Goal: Information Seeking & Learning: Check status

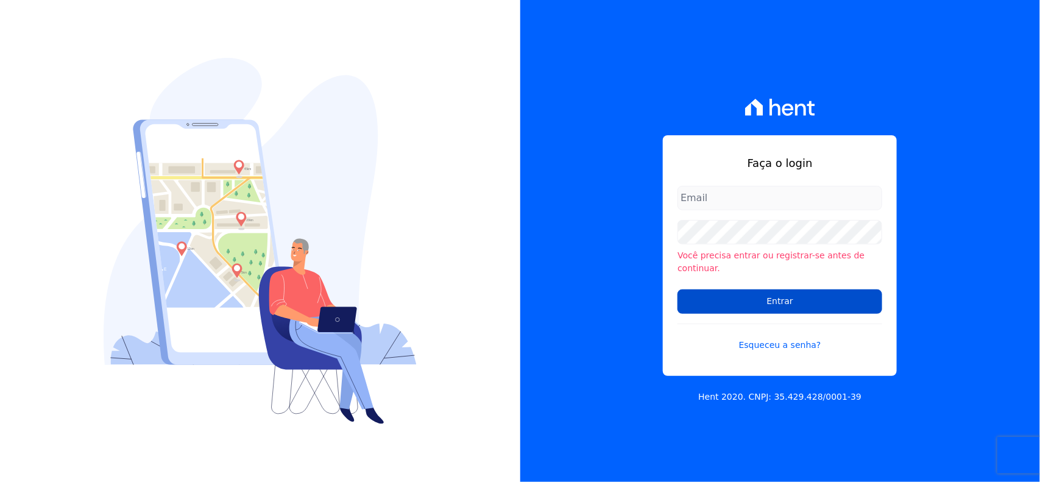
type input "[EMAIL_ADDRESS][DOMAIN_NAME]"
click at [781, 292] on input "Entrar" at bounding box center [779, 301] width 205 height 24
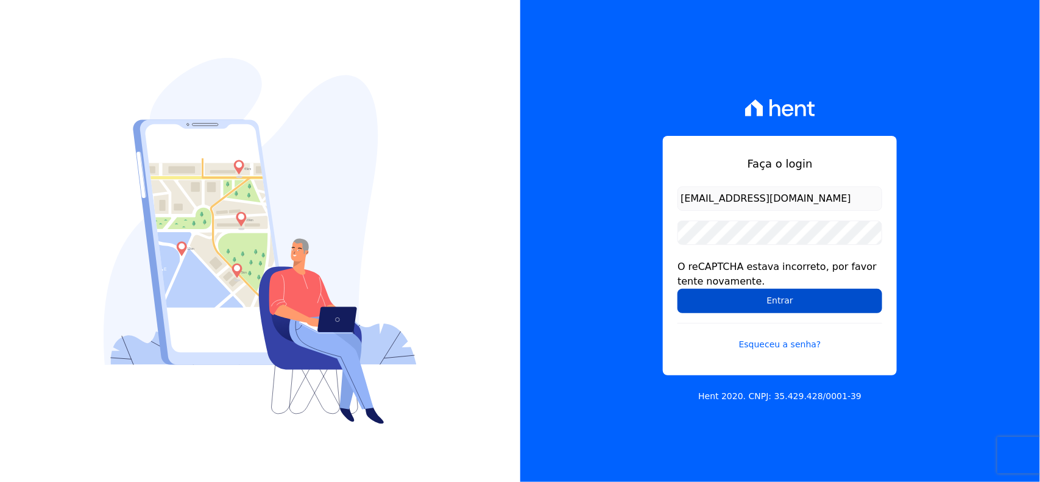
click at [765, 299] on input "Entrar" at bounding box center [779, 301] width 205 height 24
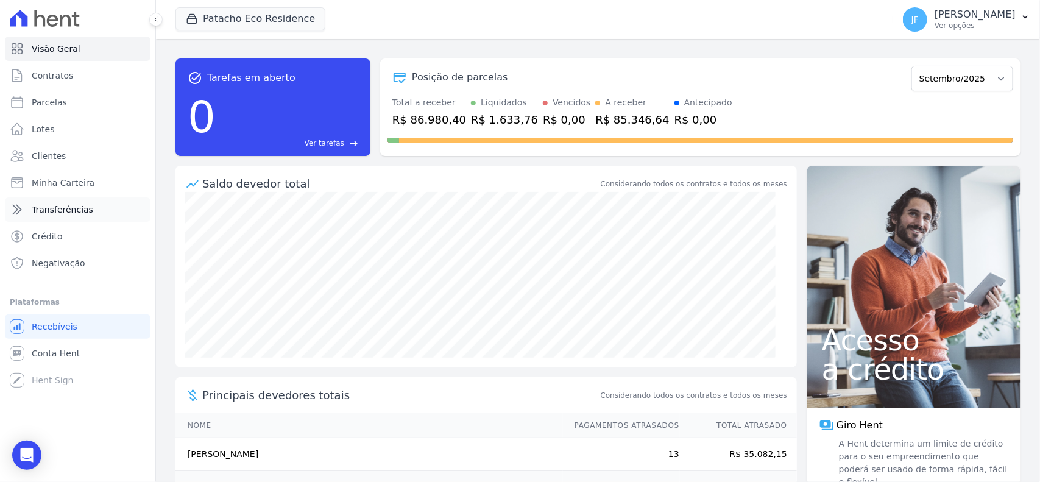
click at [46, 205] on span "Transferências" at bounding box center [63, 209] width 62 height 12
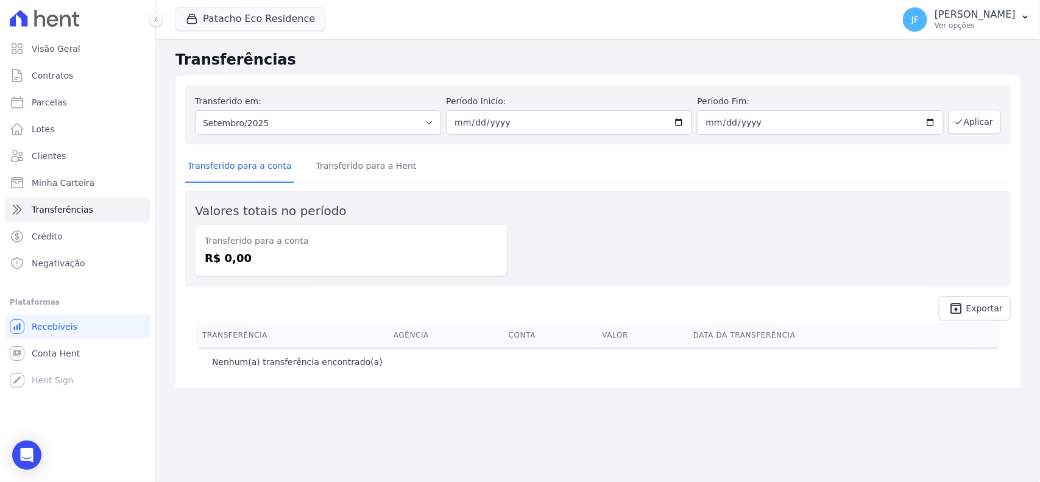
click at [399, 135] on div "Transferido em: Todos os meses Fevereiro/2023 Março/2023 Abril/2023 Maio/2023 J…" at bounding box center [597, 114] width 825 height 59
click at [376, 155] on link "Transferido para a Hent" at bounding box center [366, 167] width 105 height 32
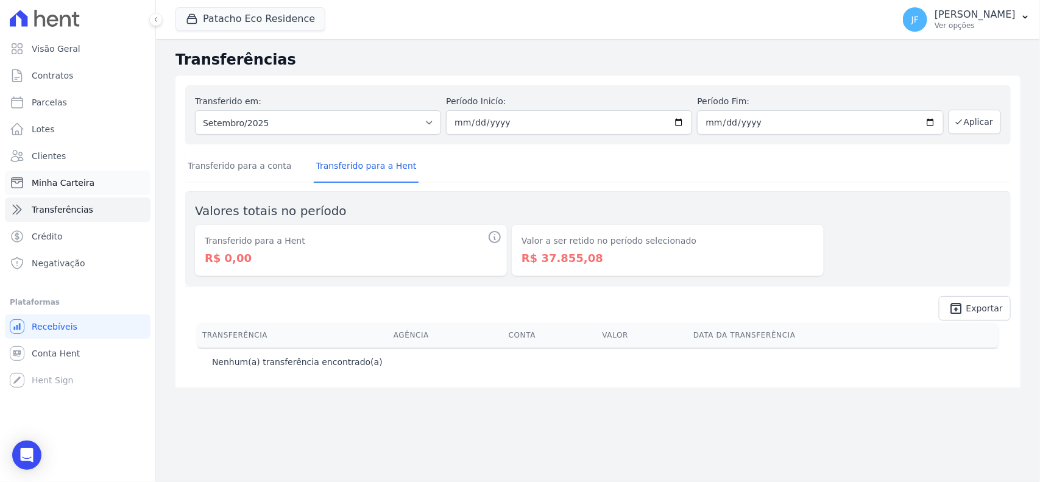
click at [99, 184] on link "Minha Carteira" at bounding box center [78, 183] width 146 height 24
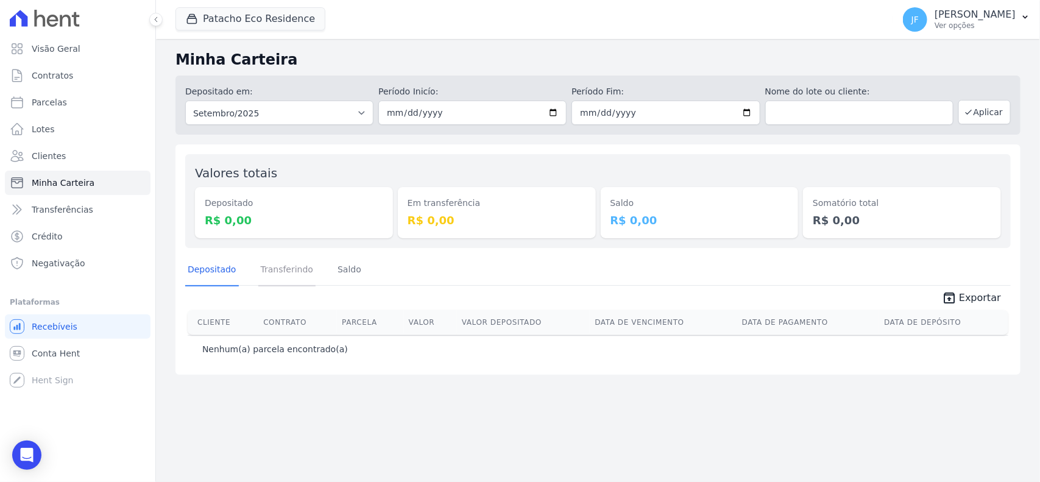
click at [279, 278] on link "Transferindo" at bounding box center [287, 271] width 58 height 32
click at [219, 267] on link "Depositado" at bounding box center [212, 271] width 54 height 32
click at [338, 122] on select "Todos os meses Maio/2017 Junho/2017 Julho/2017 Agosto/2017 Setembro/2017 Outubr…" at bounding box center [279, 113] width 188 height 24
select select "08/2025"
click at [185, 101] on select "Todos os meses Maio/2017 Junho/2017 Julho/2017 Agosto/2017 Setembro/2017 Outubr…" at bounding box center [279, 113] width 188 height 24
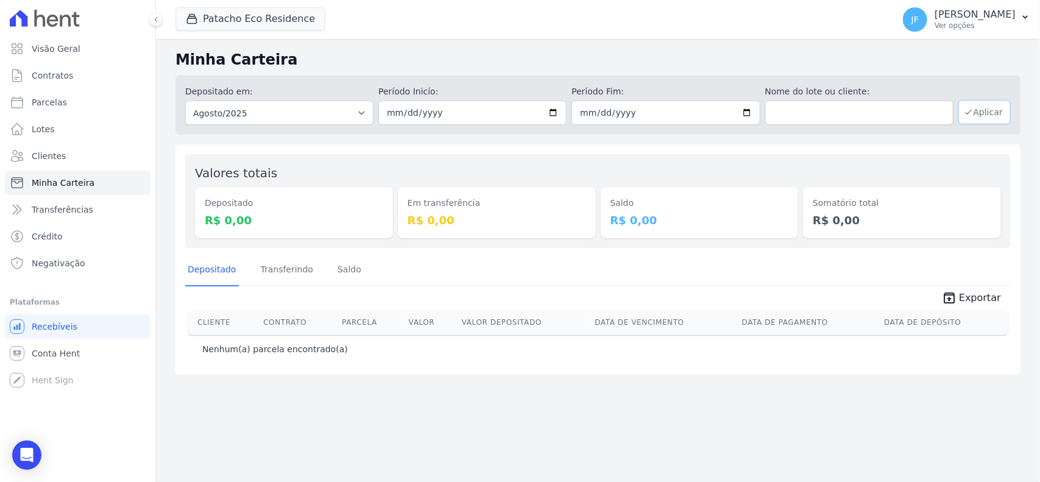
click at [981, 115] on button "Aplicar" at bounding box center [984, 112] width 52 height 24
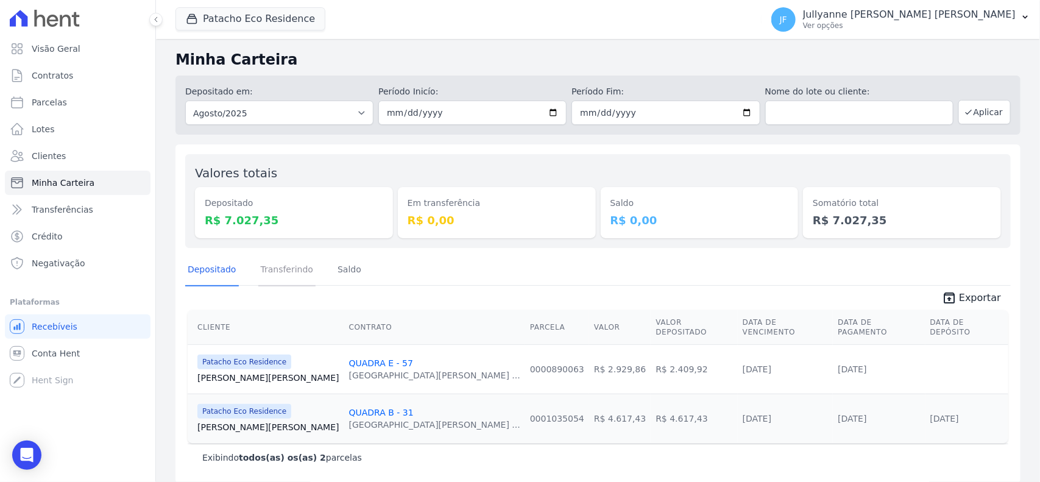
click at [285, 275] on link "Transferindo" at bounding box center [287, 271] width 58 height 32
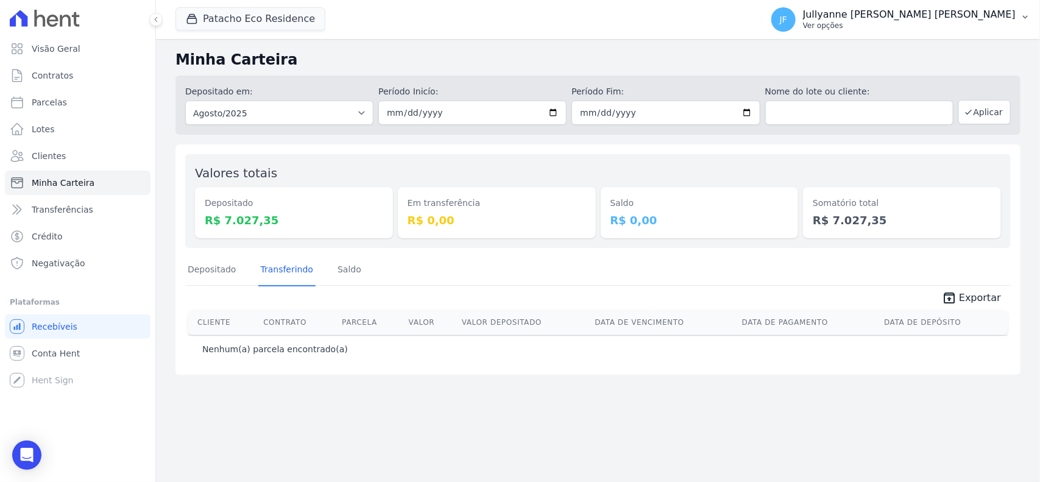
click at [1030, 22] on button "JF Jullyanne Ferreira Melo Ver opções" at bounding box center [900, 19] width 278 height 34
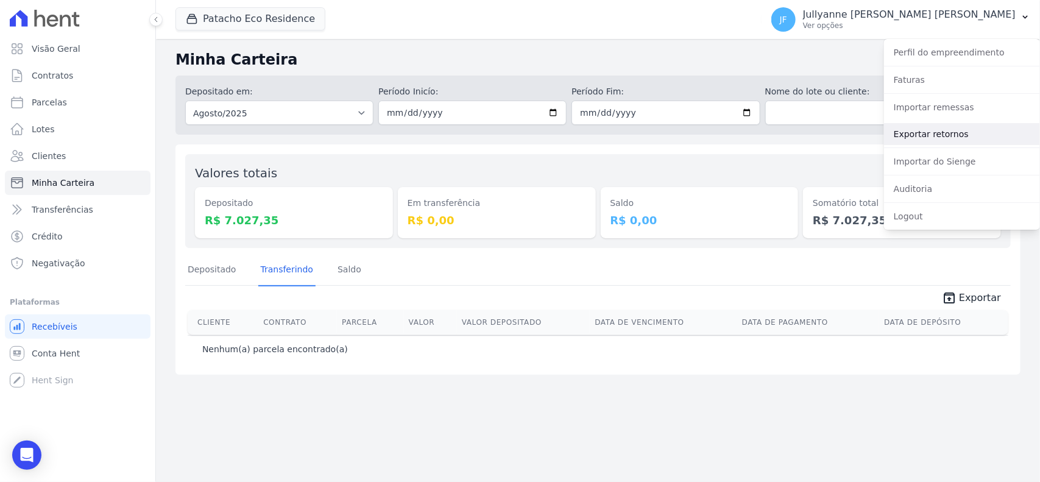
click at [949, 130] on link "Exportar retornos" at bounding box center [962, 134] width 156 height 22
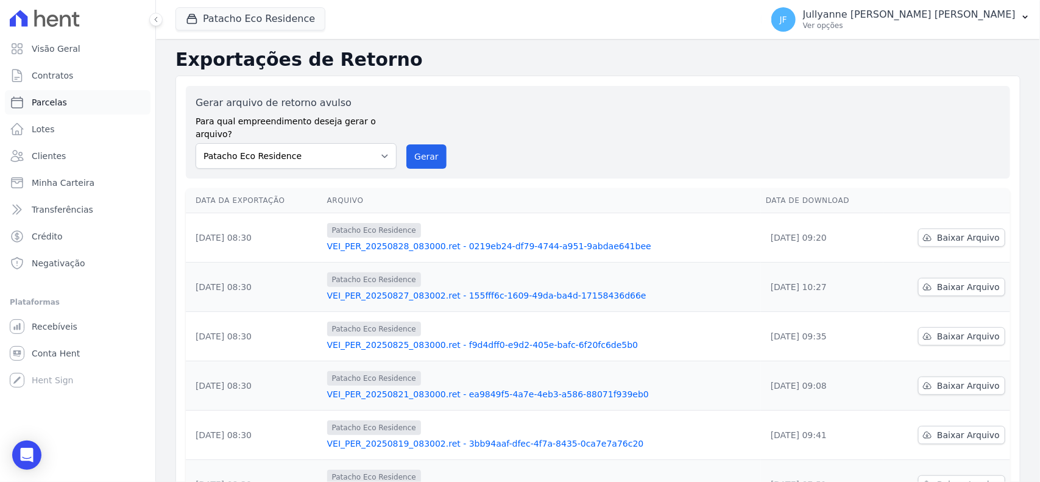
click at [56, 98] on span "Parcelas" at bounding box center [49, 102] width 35 height 12
select select
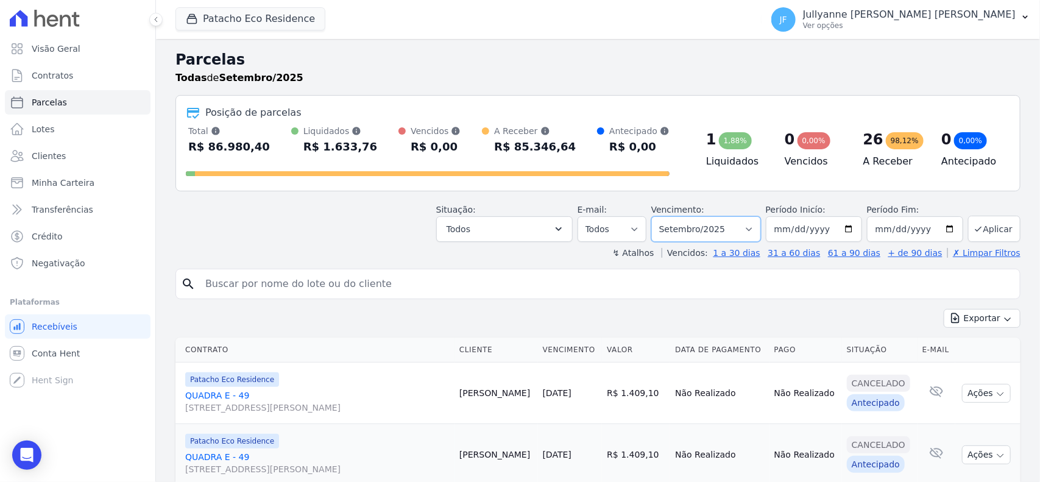
click at [671, 223] on select "Filtrar por período ──────── Todos os meses Maio/2017 Junho/2017 Julho/2017 Ago…" at bounding box center [706, 229] width 110 height 26
select select "08/2025"
click at [655, 216] on select "Filtrar por período ──────── Todos os meses Maio/2017 Junho/2017 Julho/2017 Ago…" at bounding box center [706, 229] width 110 height 26
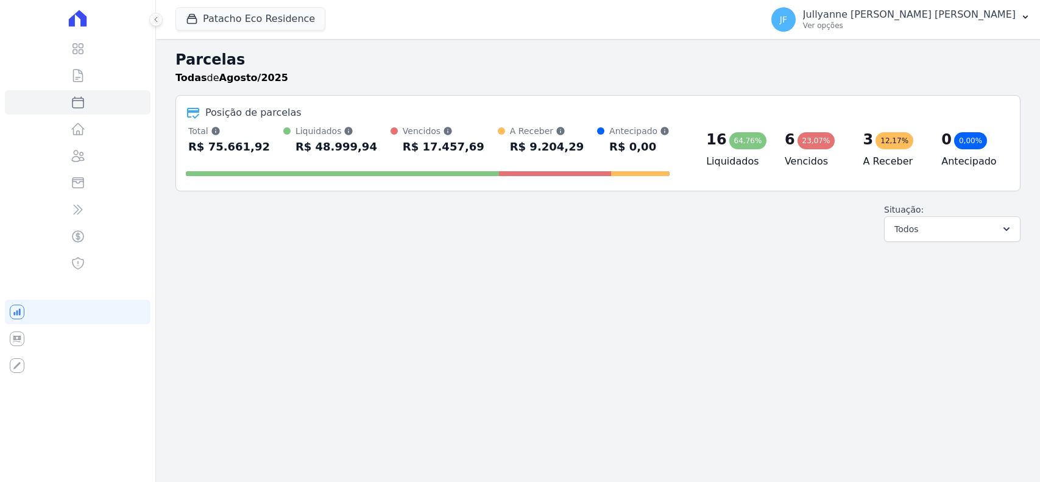
select select
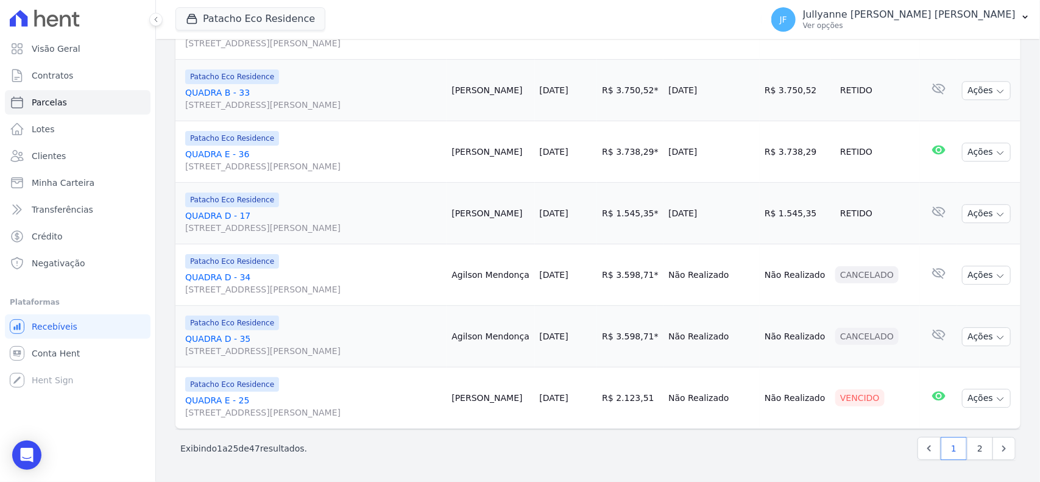
scroll to position [1751, 0]
click at [975, 460] on link "2" at bounding box center [980, 448] width 26 height 23
select select
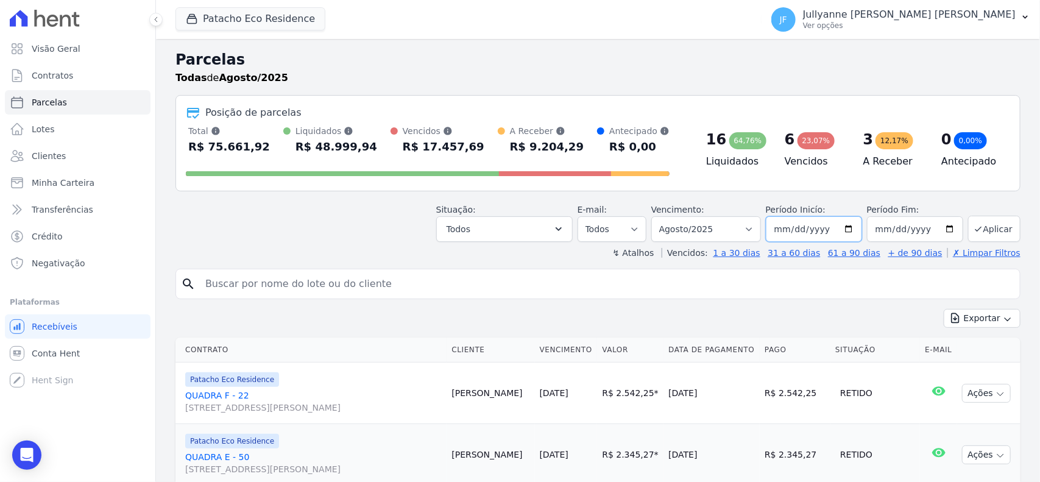
click at [844, 230] on input "2025-08-01" at bounding box center [814, 229] width 96 height 26
type input "[DATE]"
click at [979, 228] on button "Aplicar" at bounding box center [994, 229] width 52 height 26
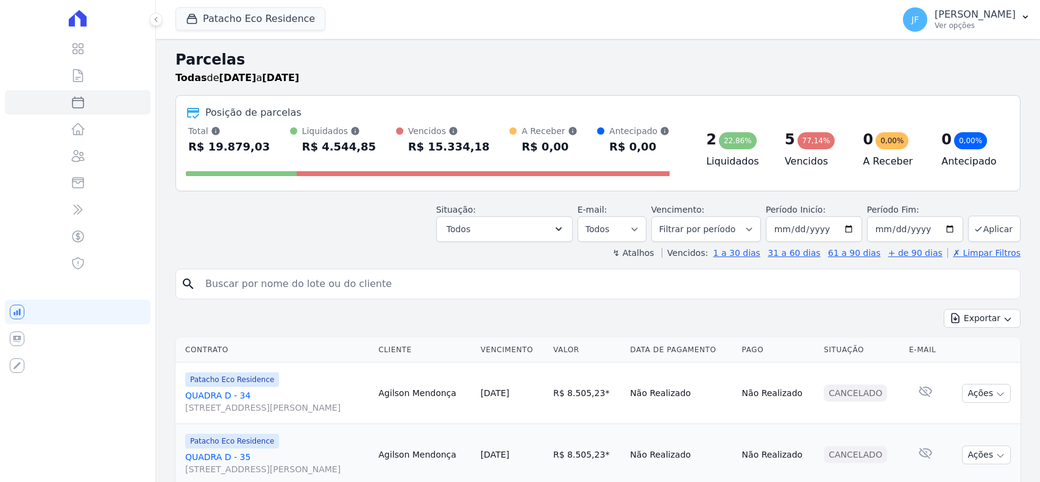
select select
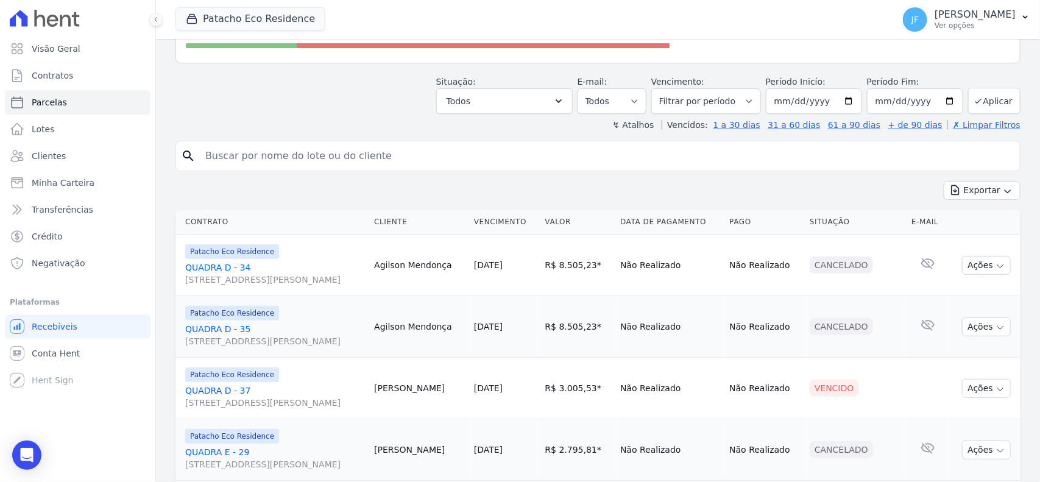
scroll to position [127, 0]
click at [497, 102] on button "Todos" at bounding box center [504, 103] width 136 height 26
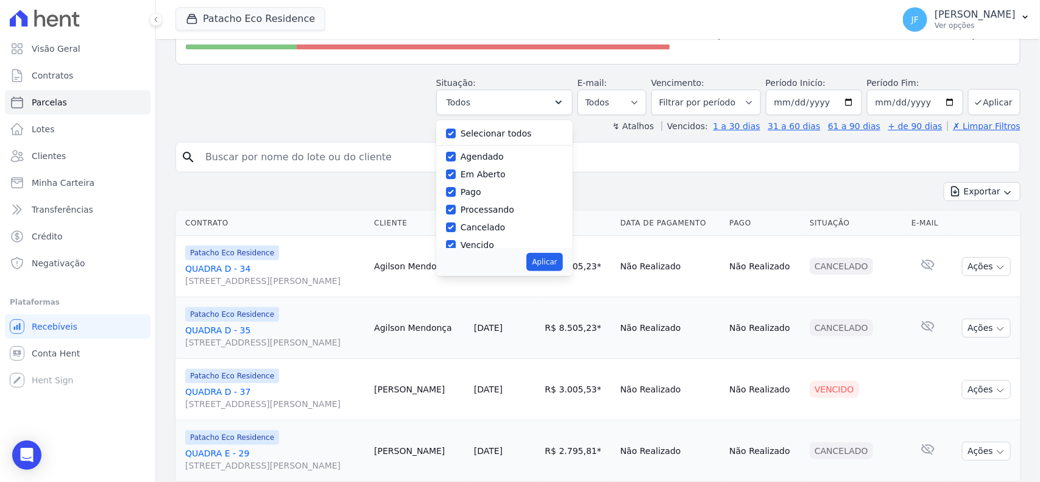
click at [487, 129] on label "Selecionar todos" at bounding box center [496, 134] width 71 height 10
click at [456, 129] on input "Selecionar todos" at bounding box center [451, 134] width 10 height 10
checkbox input "false"
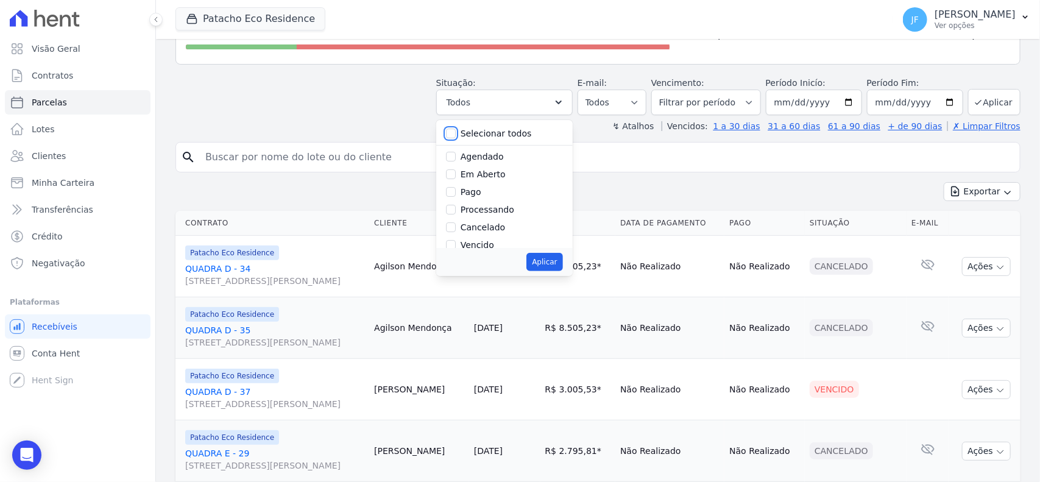
checkbox input "false"
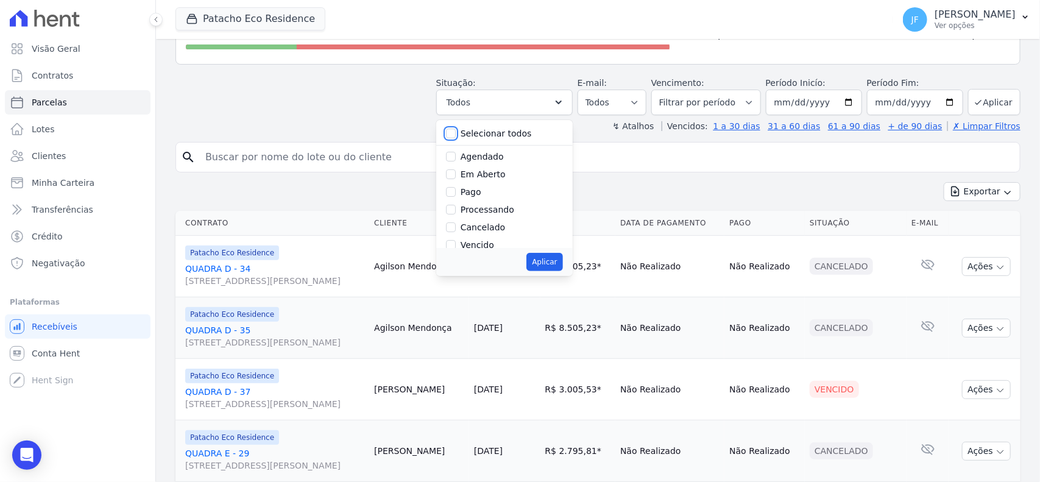
checkbox input "false"
click at [481, 247] on label "Vencido" at bounding box center [478, 245] width 34 height 10
click at [456, 247] on input "Vencido" at bounding box center [451, 245] width 10 height 10
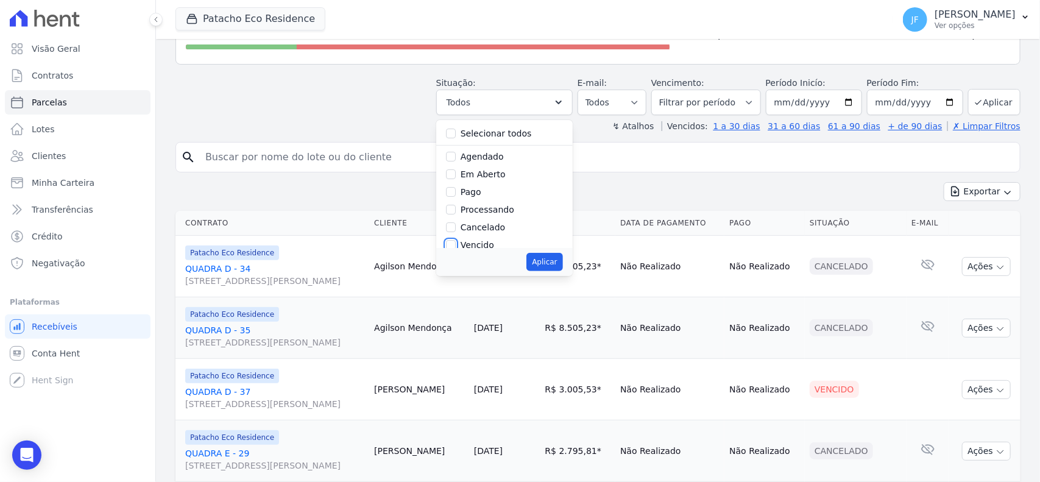
checkbox input "true"
click at [473, 235] on label "Retido" at bounding box center [474, 238] width 27 height 10
click at [456, 235] on input "Retido" at bounding box center [451, 238] width 10 height 10
checkbox input "true"
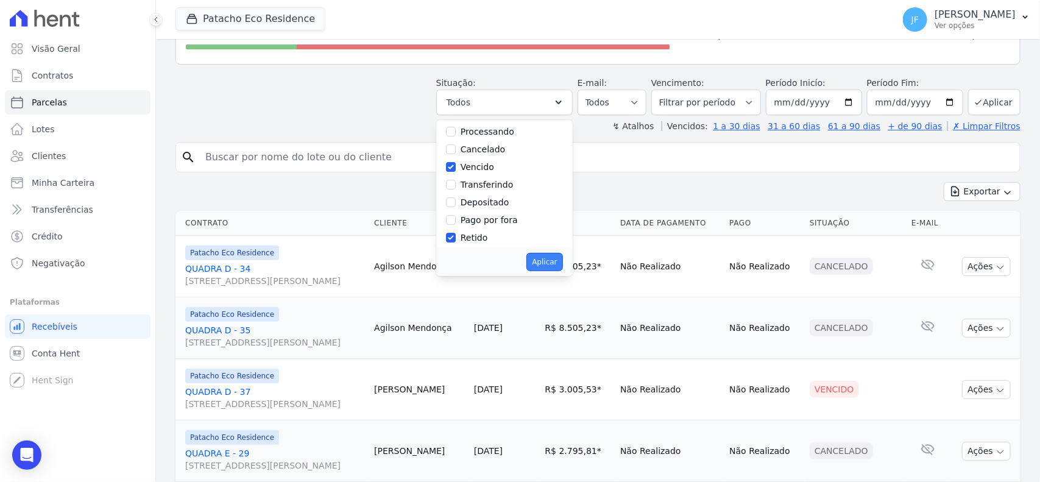
click at [560, 263] on button "Aplicar" at bounding box center [544, 262] width 36 height 18
select select "overdue"
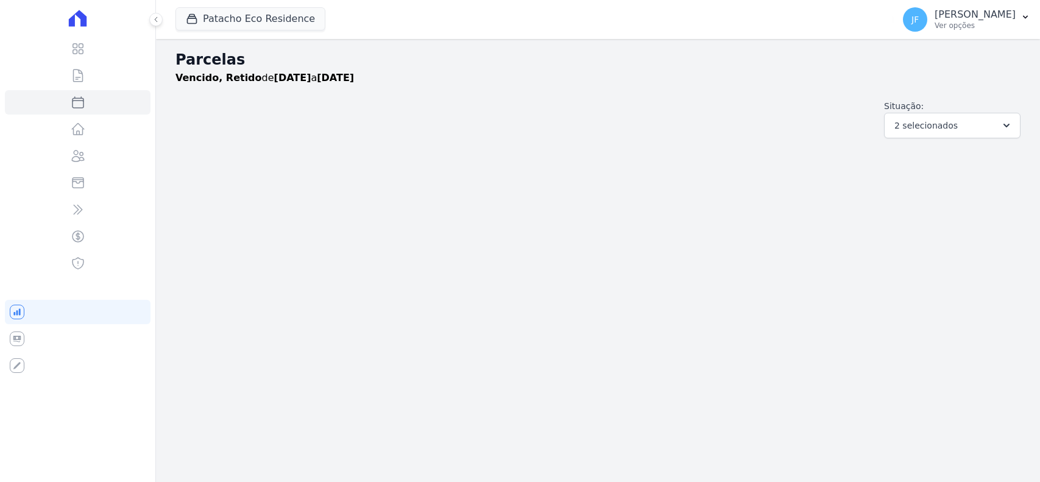
select select
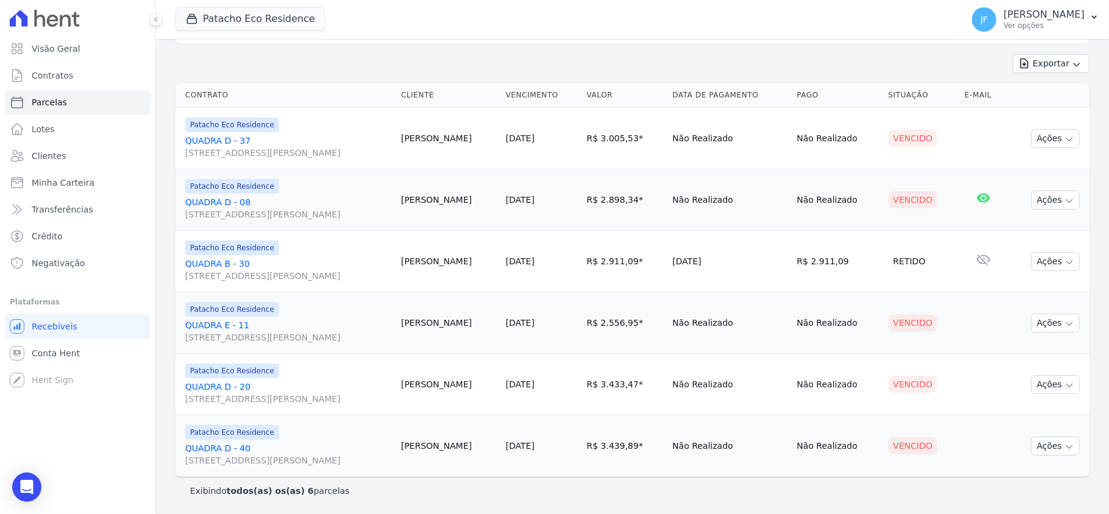
scroll to position [154, 0]
